Goal: Complete application form: Complete application form

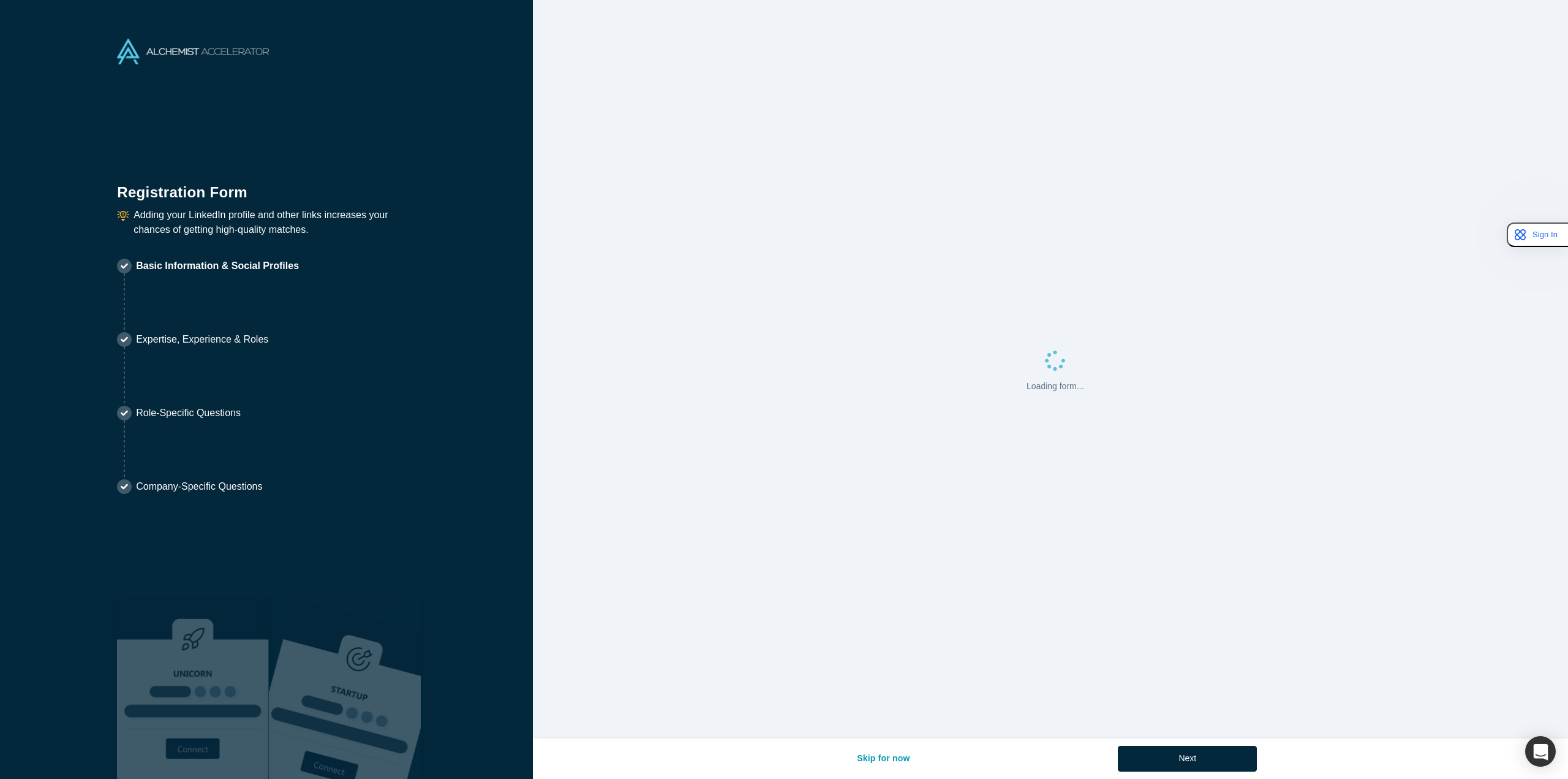
select select "US"
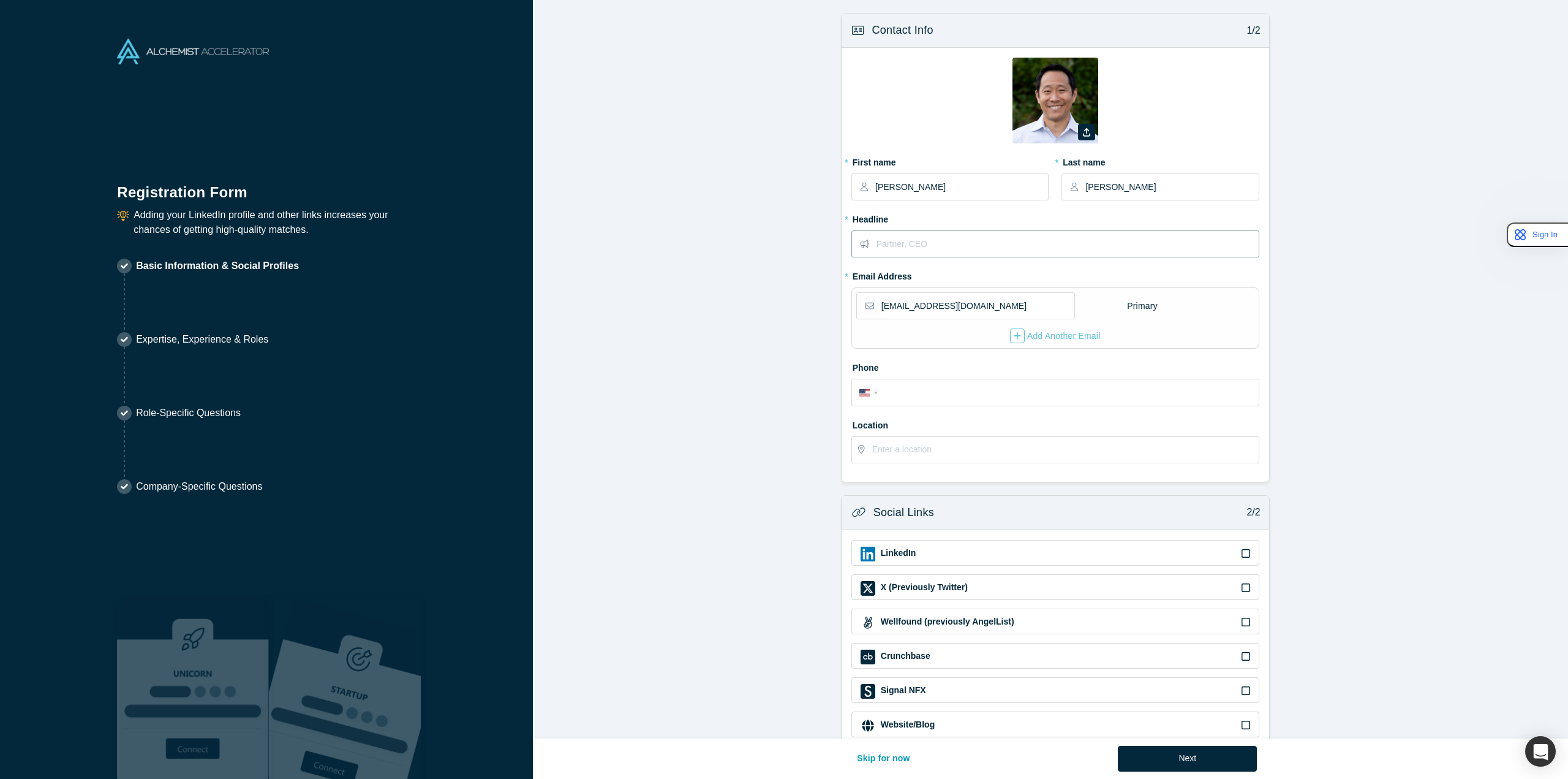
click at [972, 247] on input "text" at bounding box center [1067, 243] width 382 height 26
type input "Managing Partner"
click at [1048, 333] on div "Add Another Email" at bounding box center [1055, 336] width 91 height 15
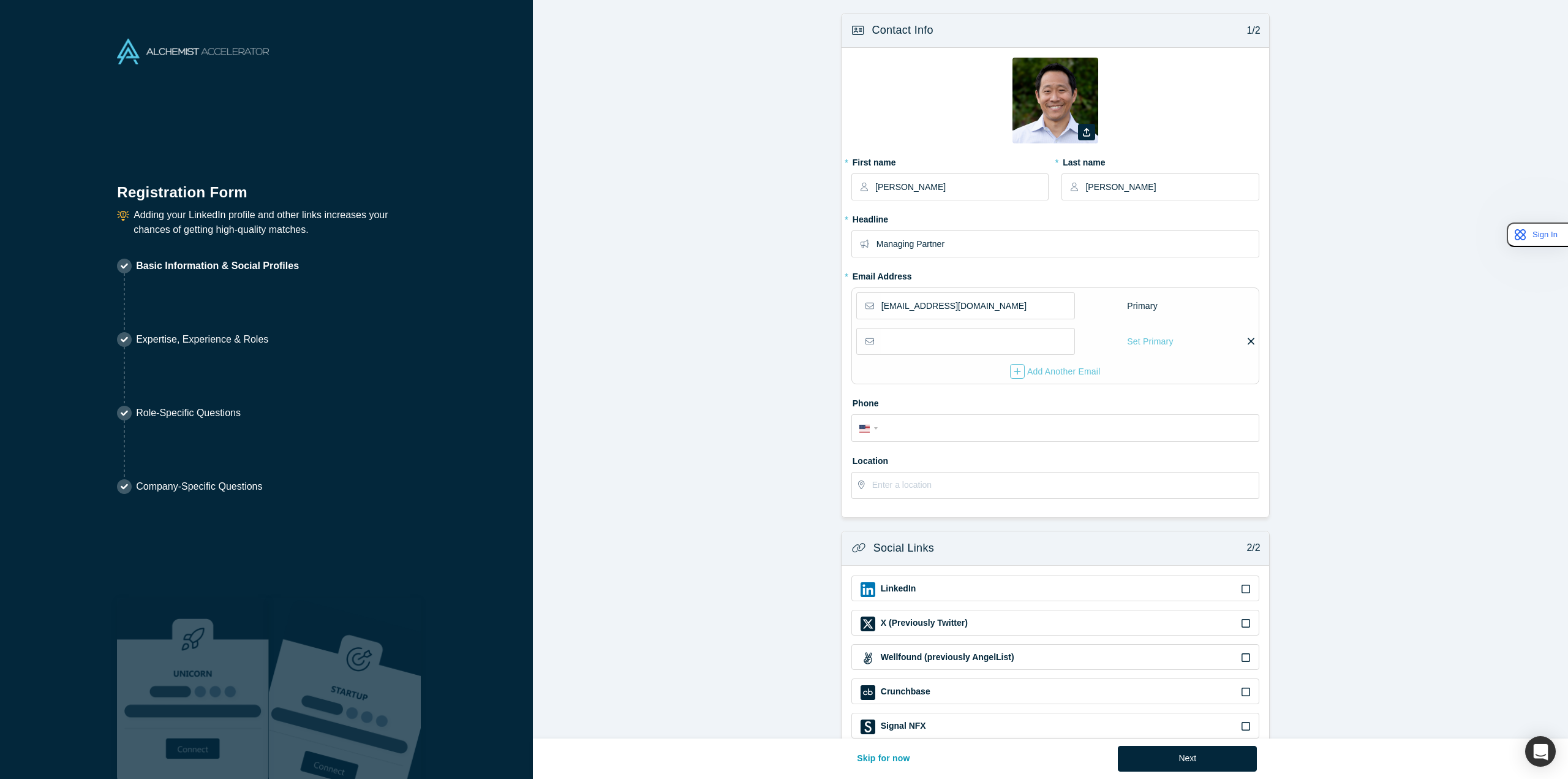
click at [919, 276] on fieldset "Zoom Save Remove Upload New * First name [PERSON_NAME] * Last name [PERSON_NAME…" at bounding box center [1055, 282] width 408 height 449
click at [935, 351] on input "email" at bounding box center [977, 341] width 192 height 26
type input "[PERSON_NAME][EMAIL_ADDRESS][DOMAIN_NAME]"
click at [1141, 338] on div "Set Primary" at bounding box center [1150, 342] width 47 height 22
click at [0, 0] on input "Set Primary" at bounding box center [0, 0] width 0 height 0
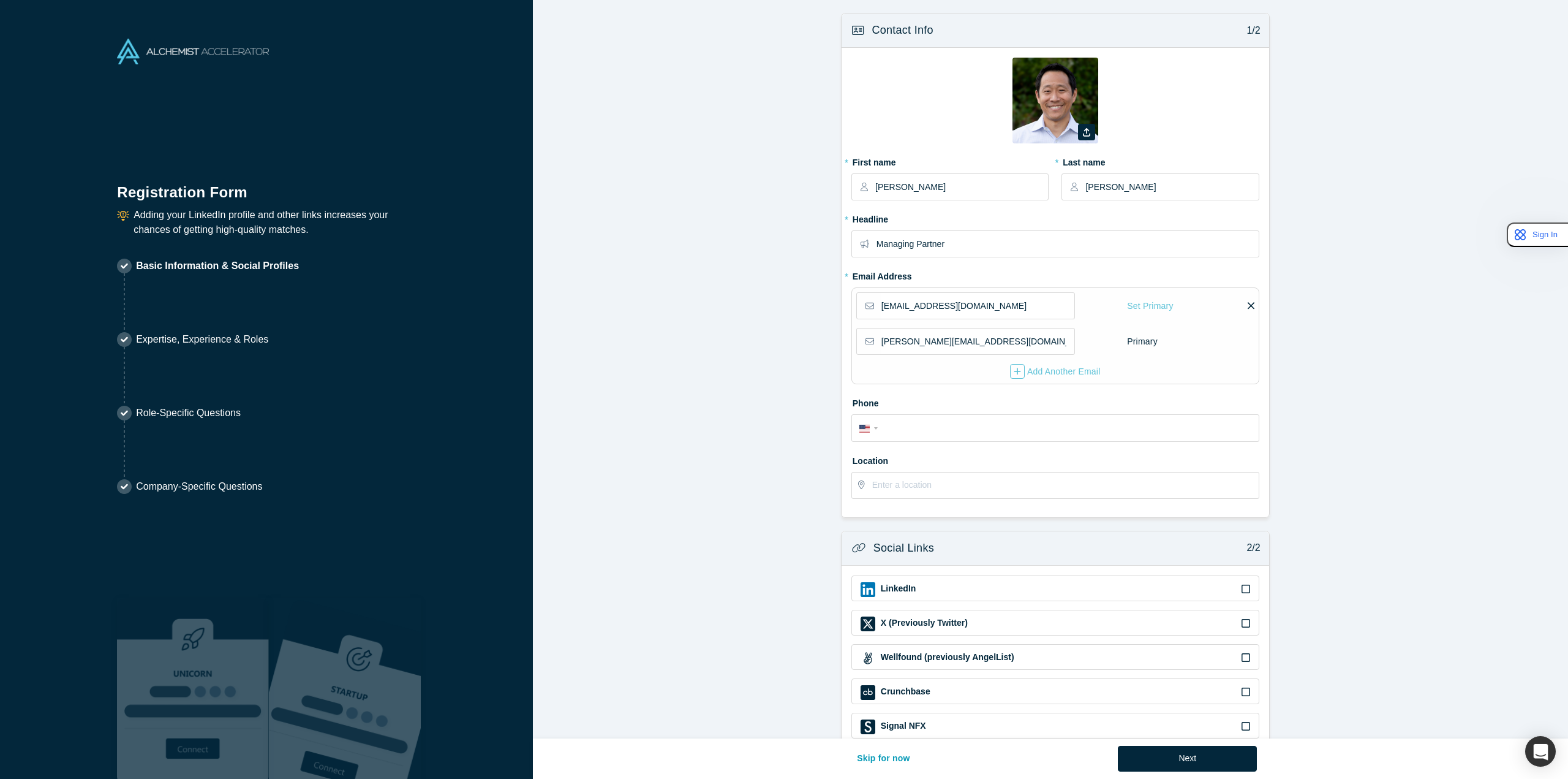
click at [782, 356] on form "Contact Info 1/2 Zoom Save Remove Upload New * First name [PERSON_NAME] * Last …" at bounding box center [1055, 398] width 1044 height 771
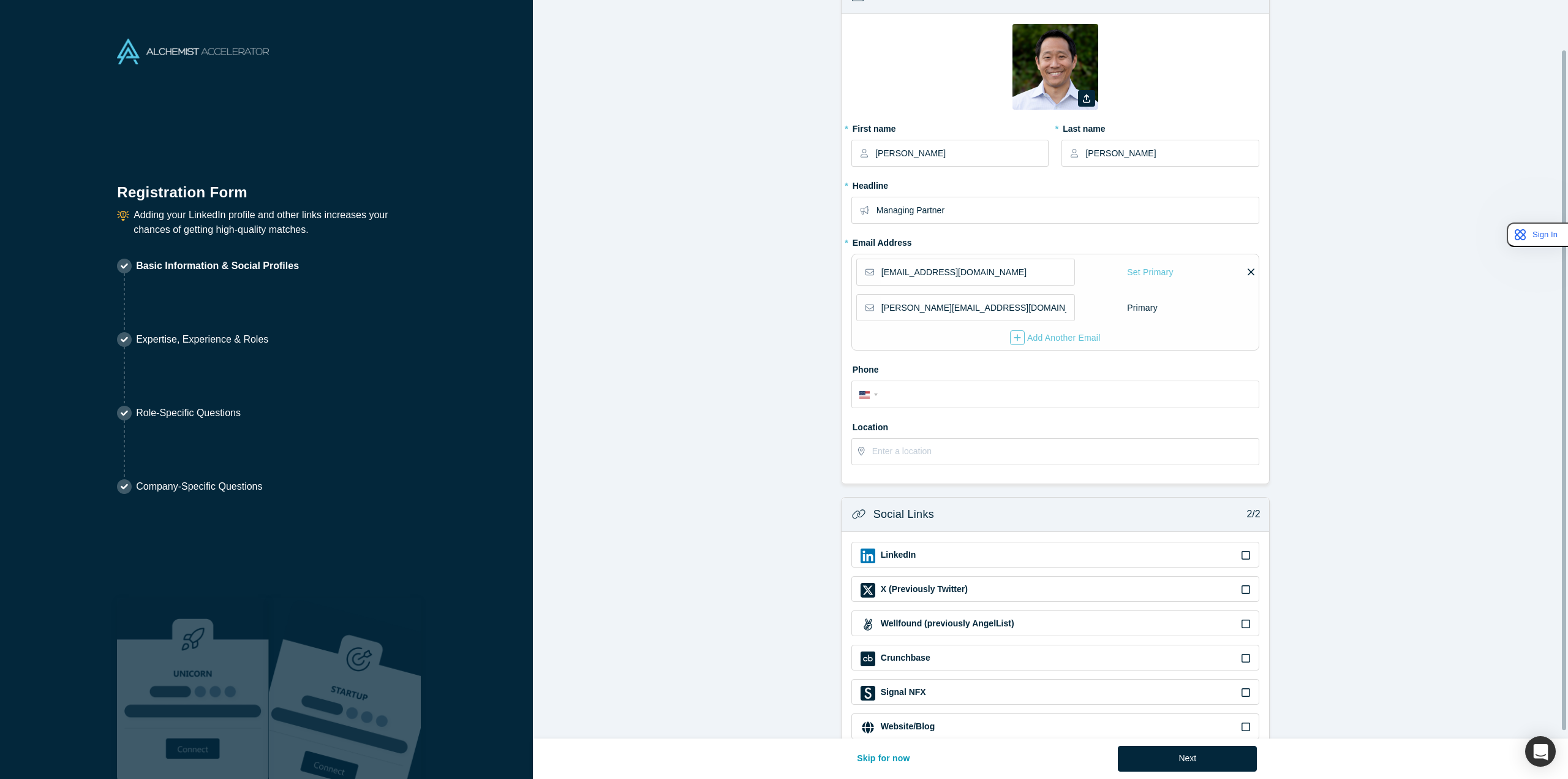
scroll to position [62, 0]
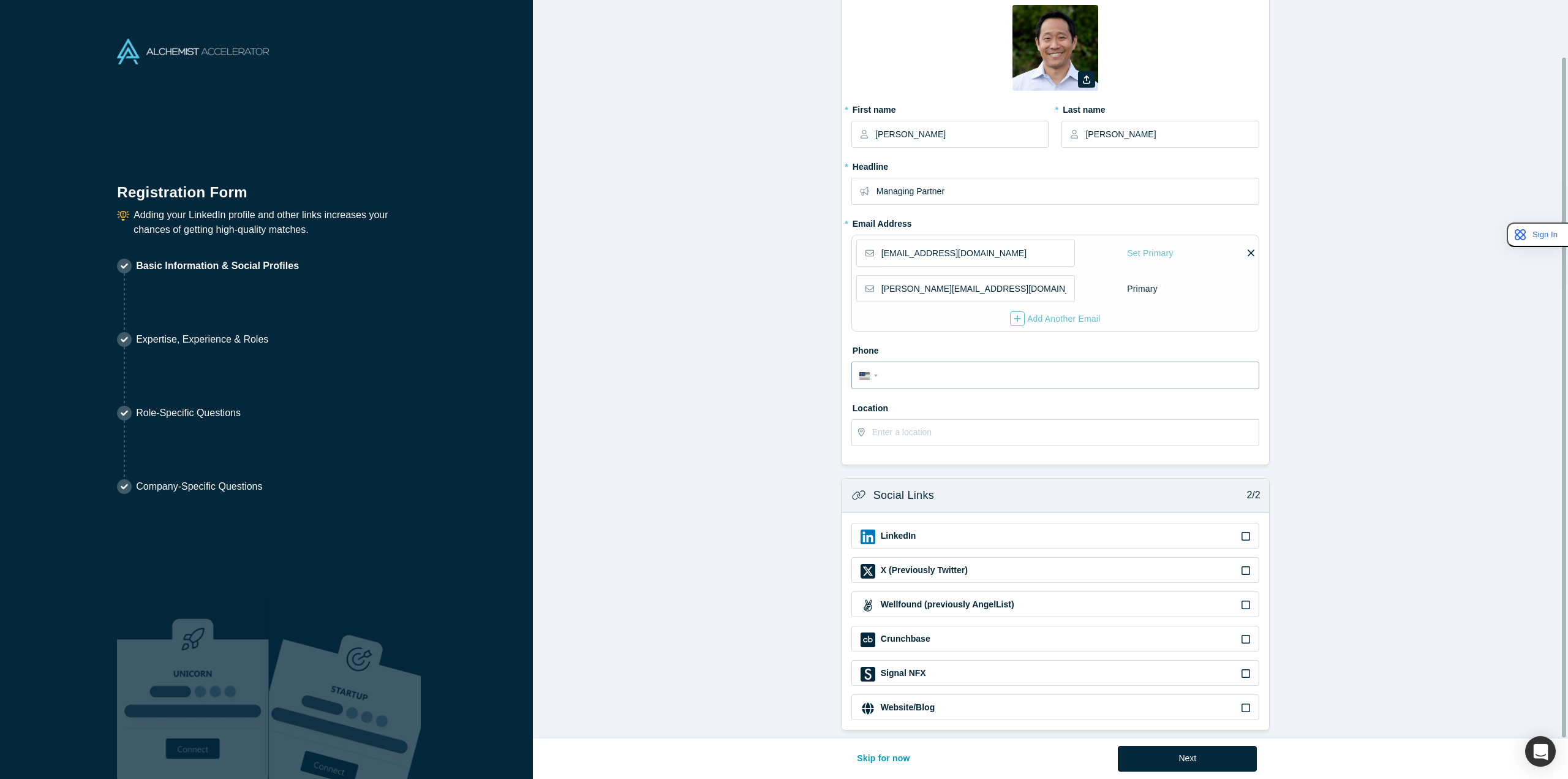
click at [898, 367] on input "tel" at bounding box center [1066, 375] width 370 height 18
type input "[PHONE_NUMBER]"
click at [998, 427] on input "text" at bounding box center [1065, 432] width 386 height 26
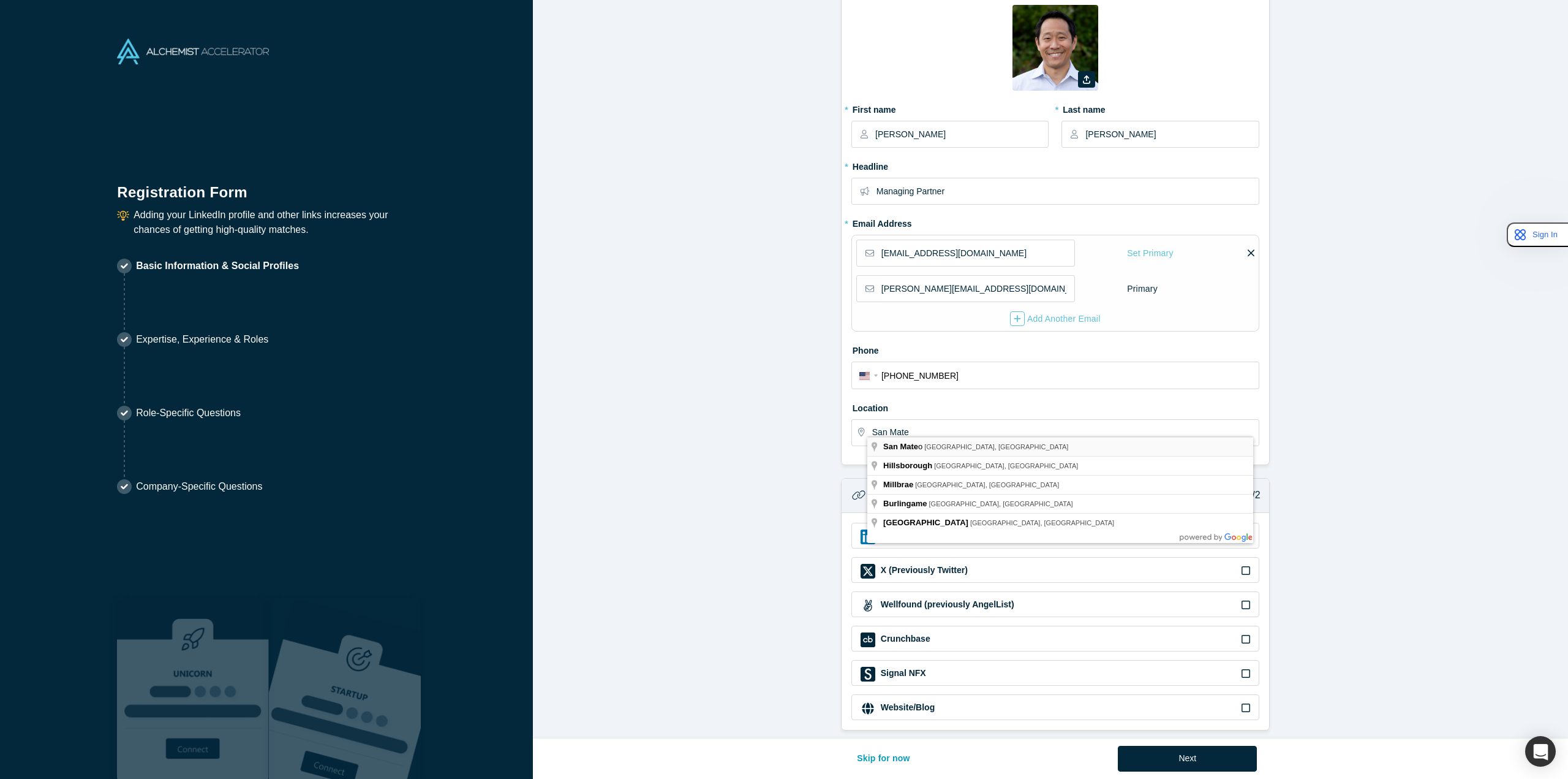
type input "[GEOGRAPHIC_DATA], [GEOGRAPHIC_DATA], [GEOGRAPHIC_DATA]"
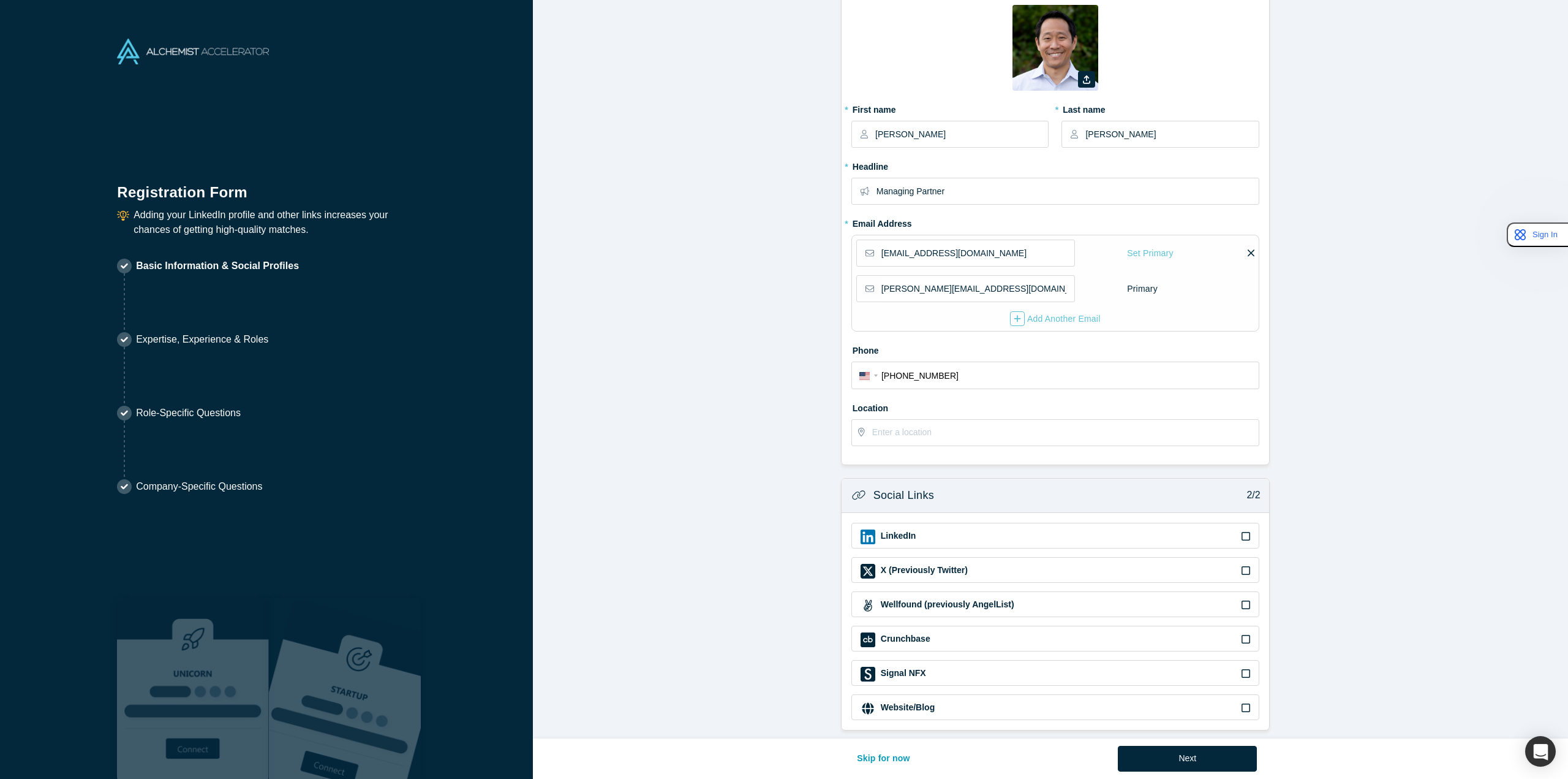
click at [776, 476] on form "Contact Info 1/2 Zoom Save Remove Upload New * First name [PERSON_NAME] * Last …" at bounding box center [1055, 346] width 1044 height 771
click at [909, 424] on input "text" at bounding box center [1065, 432] width 386 height 26
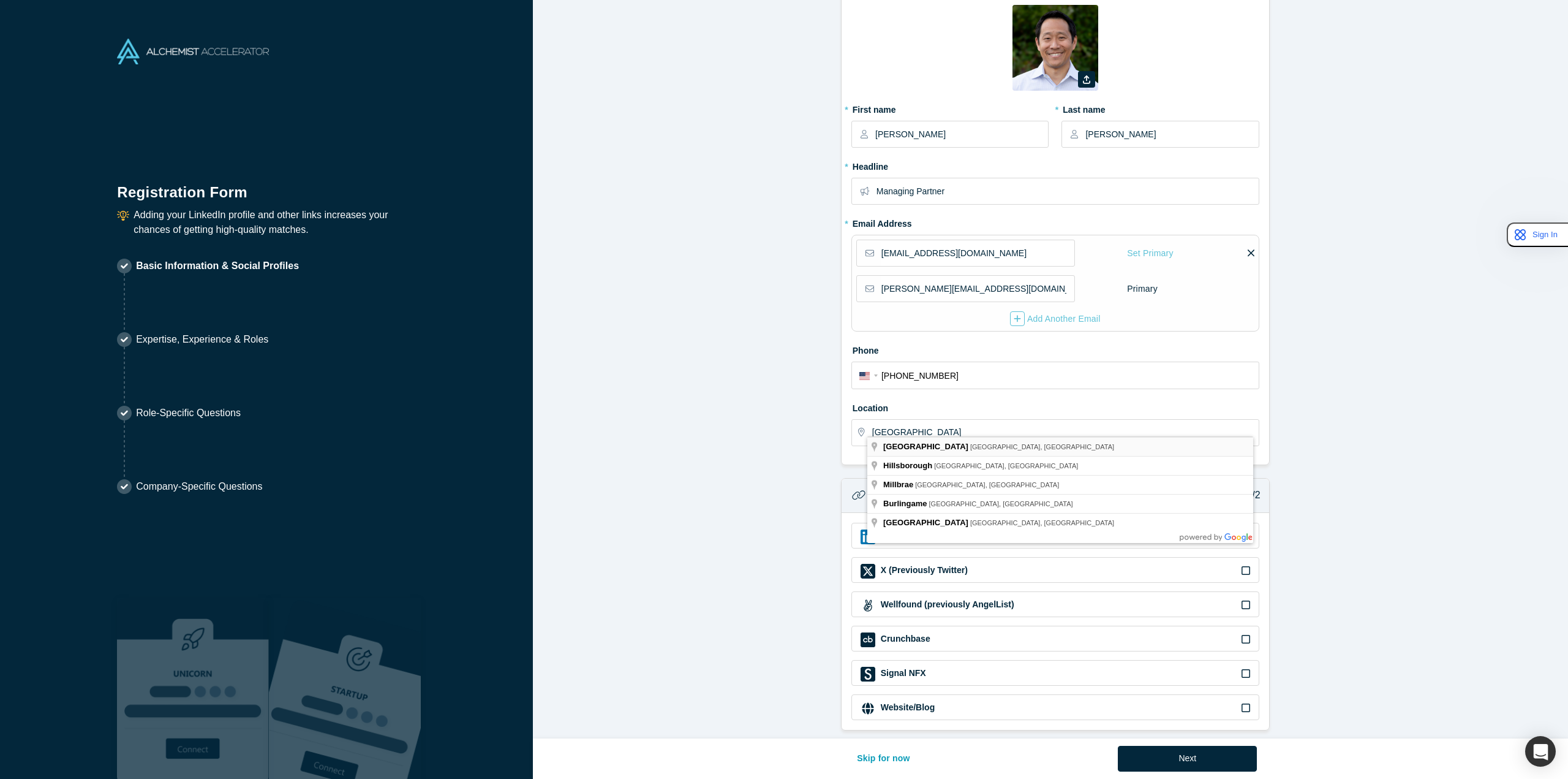
type input "[GEOGRAPHIC_DATA], [GEOGRAPHIC_DATA], [GEOGRAPHIC_DATA]"
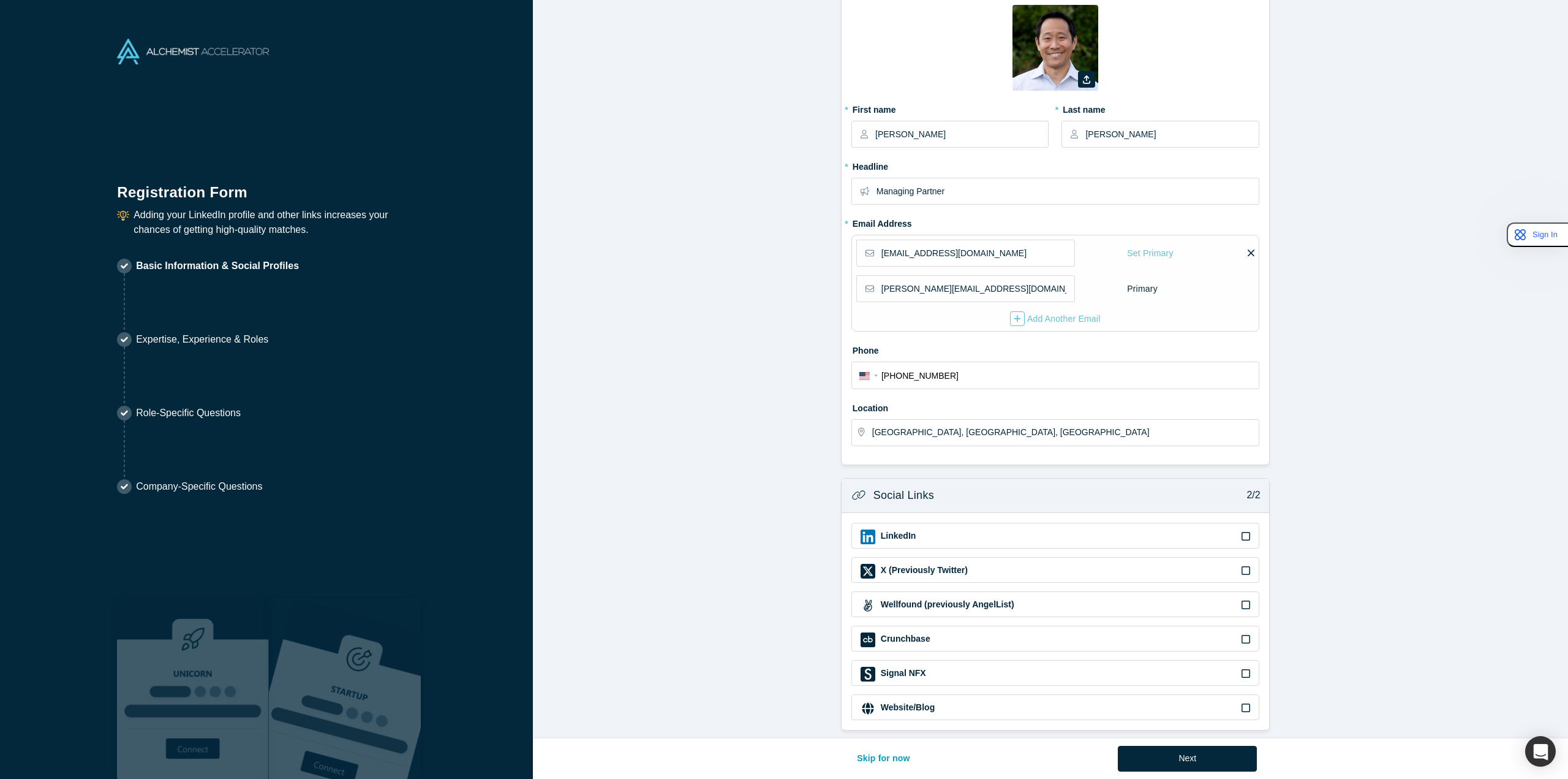
click at [644, 476] on form "Contact Info 1/2 Zoom Save Remove Upload New * First name [PERSON_NAME] * Last …" at bounding box center [1055, 346] width 1044 height 771
click at [1242, 532] on icon at bounding box center [1246, 536] width 8 height 8
click at [0, 0] on input "checkbox" at bounding box center [0, 0] width 0 height 0
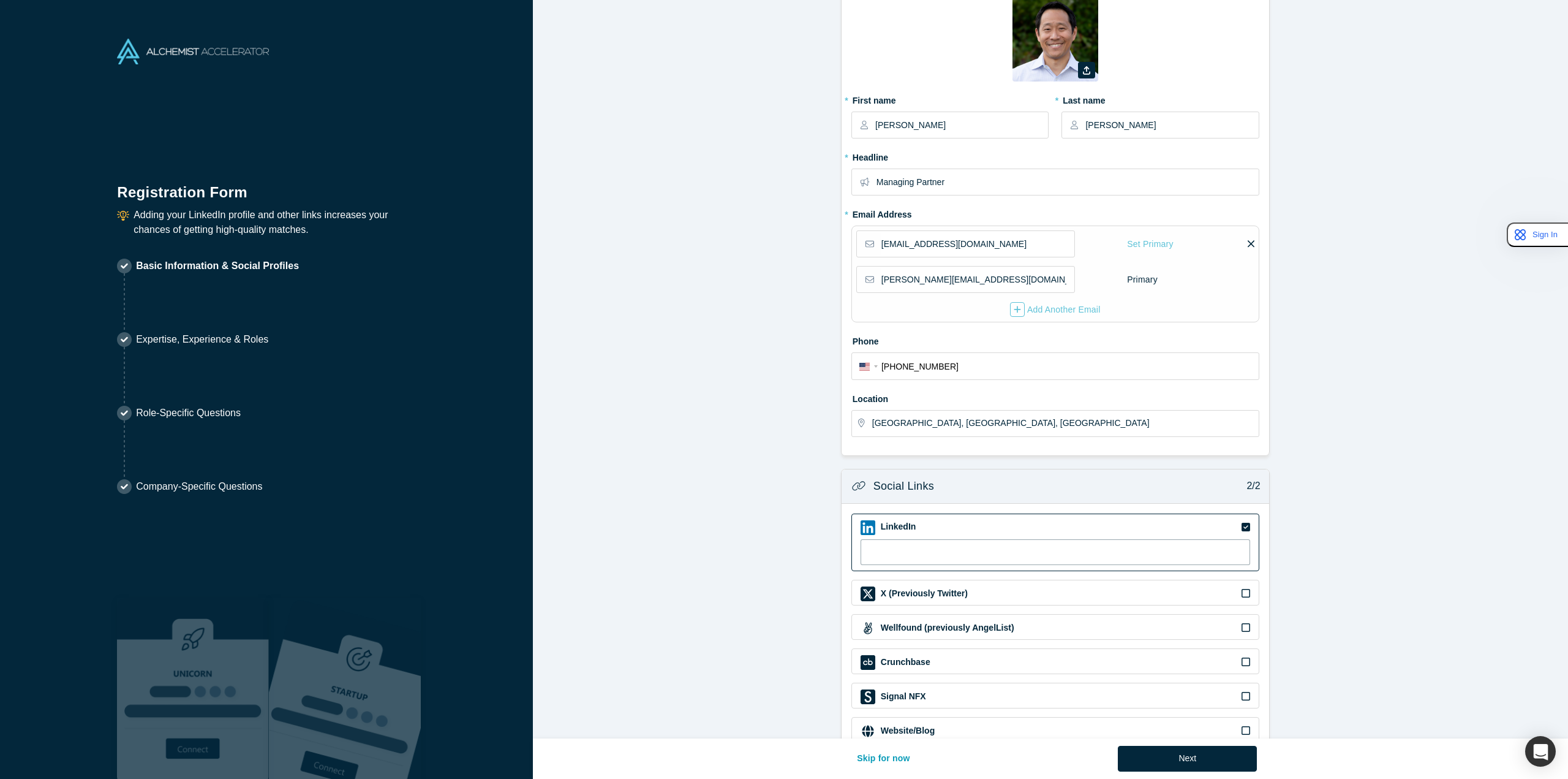
click at [1044, 544] on input at bounding box center [1055, 552] width 389 height 26
type input "[URL][DOMAIN_NAME][PERSON_NAME]"
click at [719, 560] on form "Contact Info 1/2 Zoom Save Remove Upload New * First name [PERSON_NAME] * Last …" at bounding box center [1055, 353] width 1044 height 803
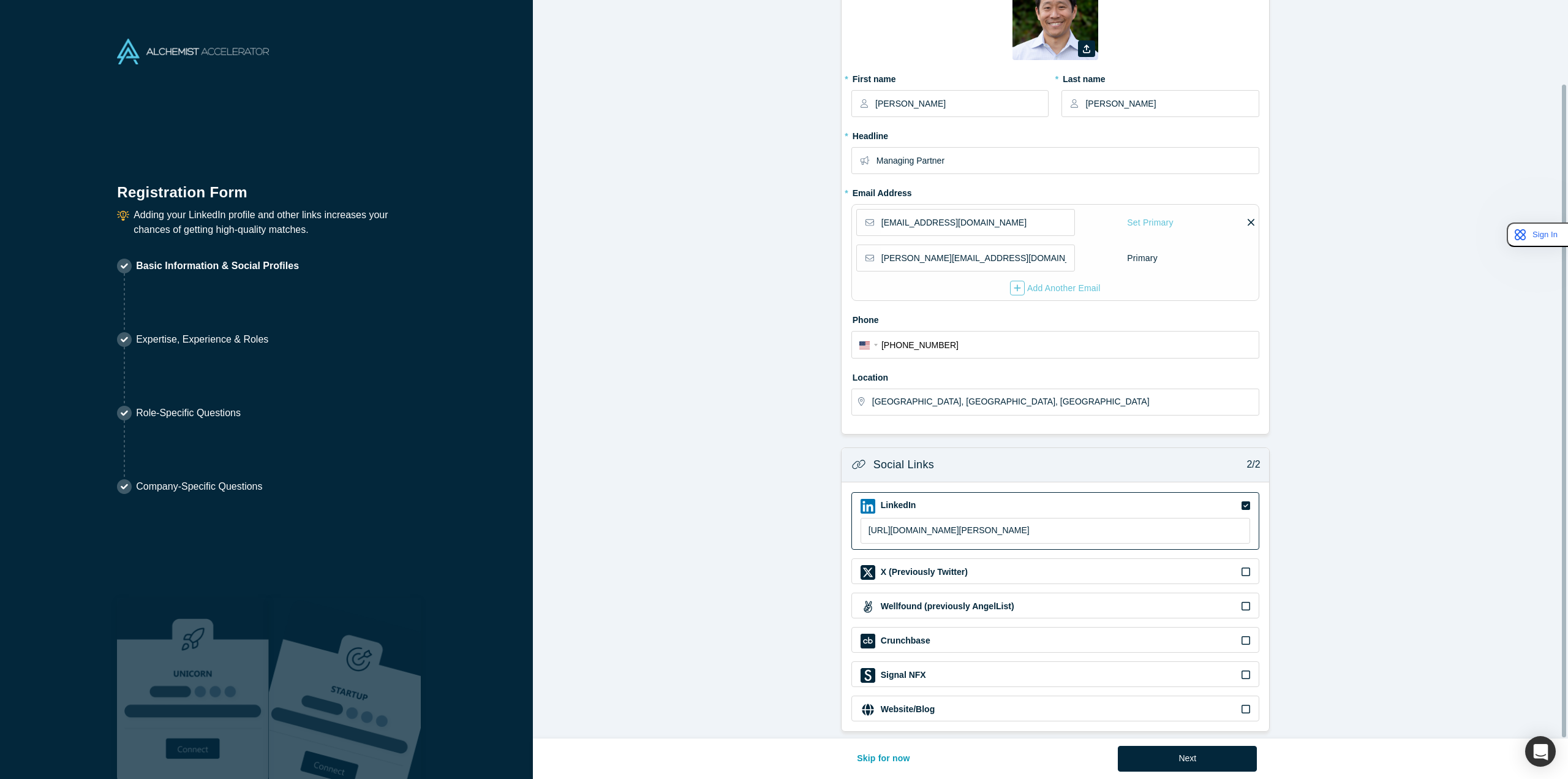
scroll to position [94, 0]
click at [1203, 761] on button "Next" at bounding box center [1188, 759] width 139 height 26
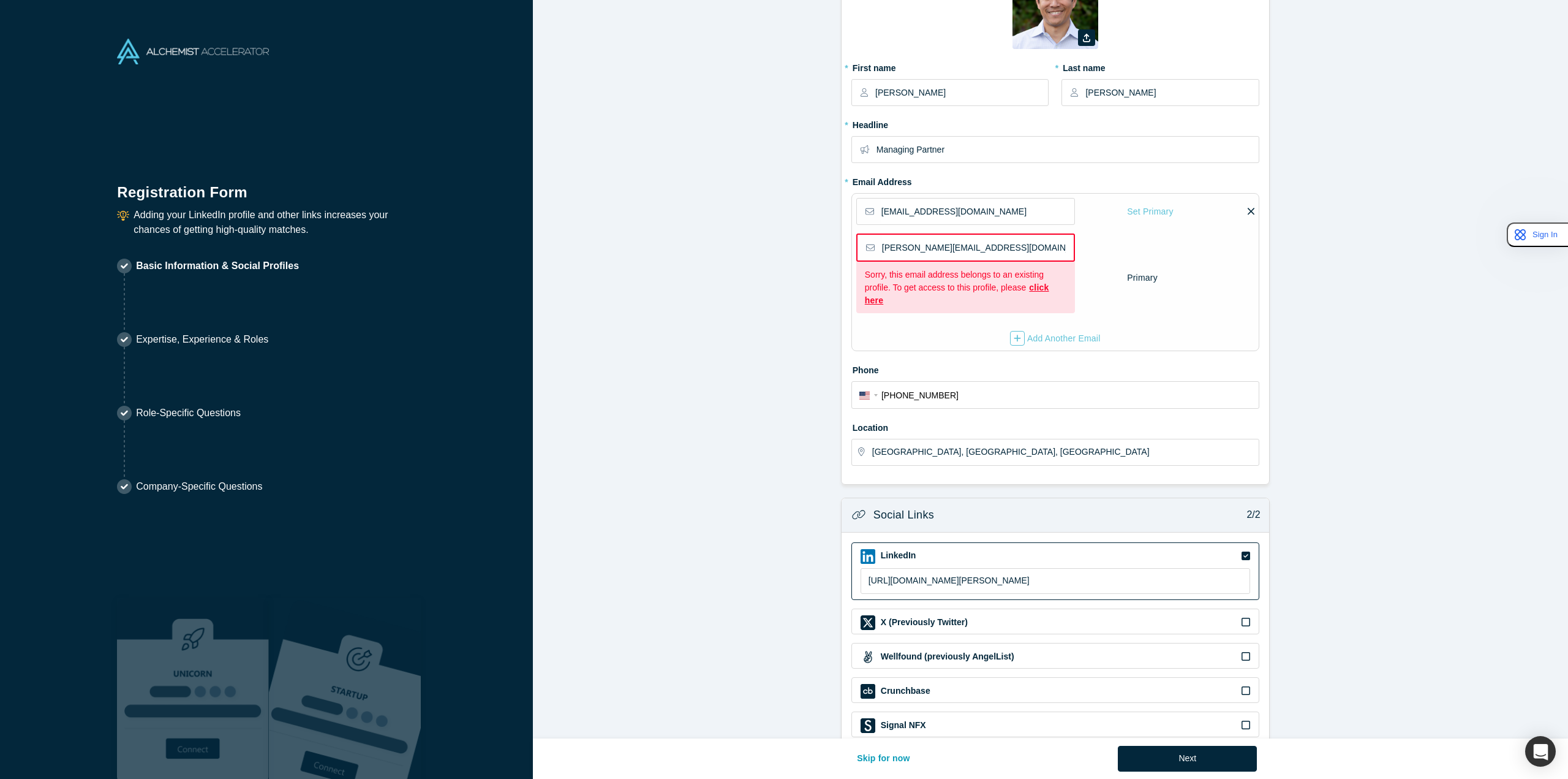
click at [1022, 288] on div "Sorry, this email address belongs to an existing profile. To get access to this…" at bounding box center [966, 288] width 201 height 39
click at [1029, 290] on link "click here" at bounding box center [957, 294] width 185 height 23
